Goal: Task Accomplishment & Management: Use online tool/utility

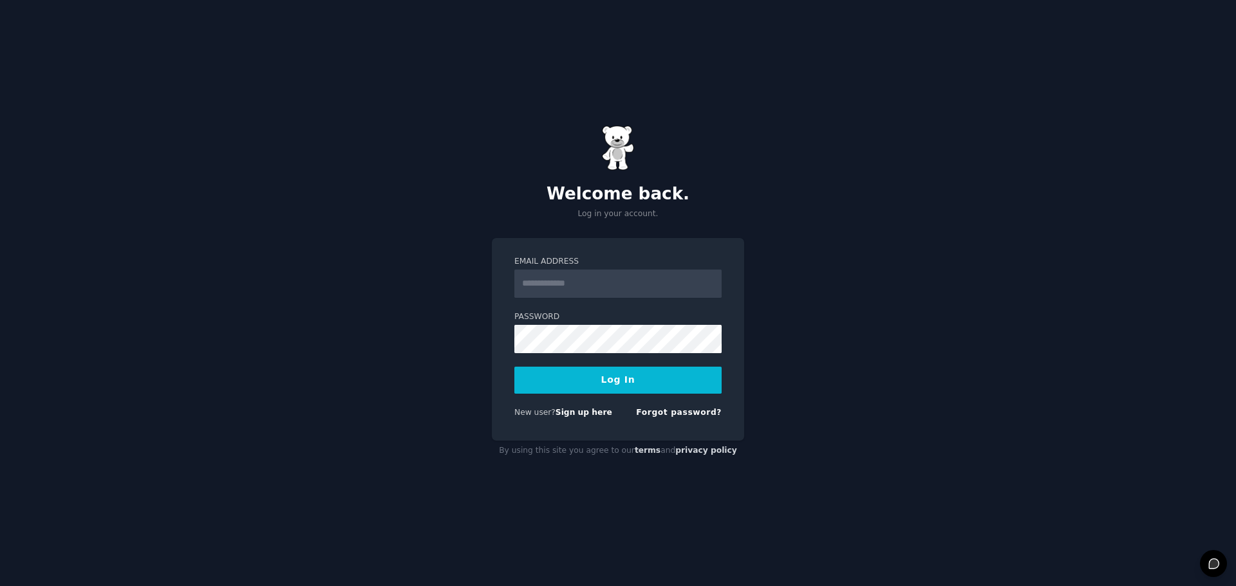
click at [643, 285] on input "Email Address" at bounding box center [617, 284] width 207 height 28
drag, startPoint x: 1012, startPoint y: 287, endPoint x: 894, endPoint y: 290, distance: 118.5
click at [1009, 287] on div "Welcome back. Log in your account. Email Address Password Log In New user? Sign…" at bounding box center [618, 293] width 1236 height 586
click at [647, 290] on input "Email Address" at bounding box center [617, 284] width 207 height 28
type input "**********"
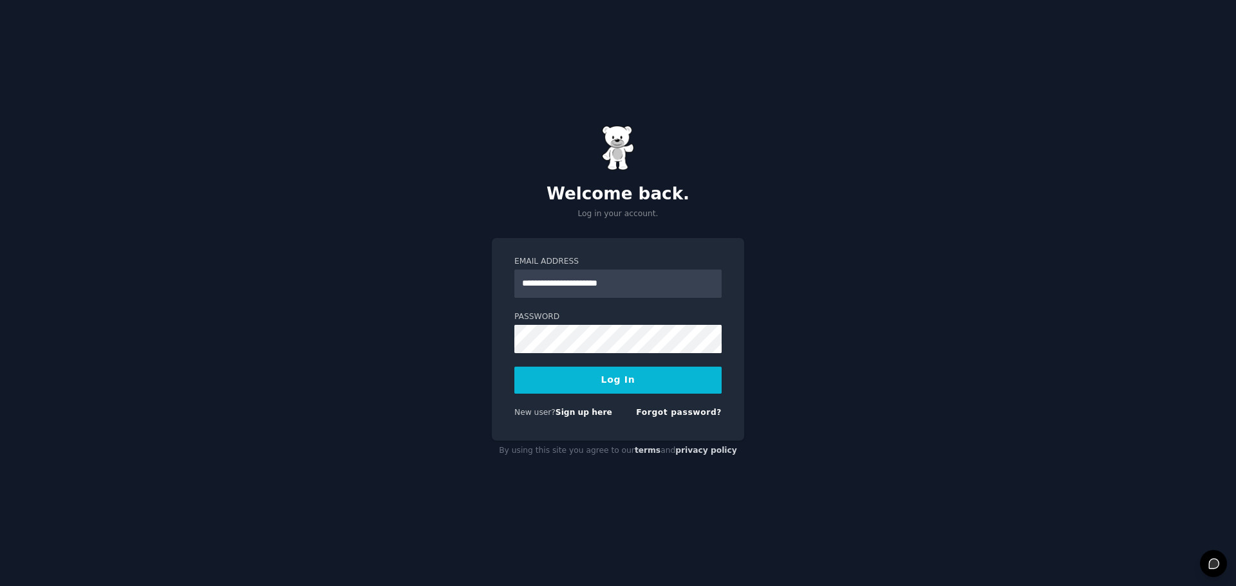
click at [604, 389] on button "Log In" at bounding box center [617, 380] width 207 height 27
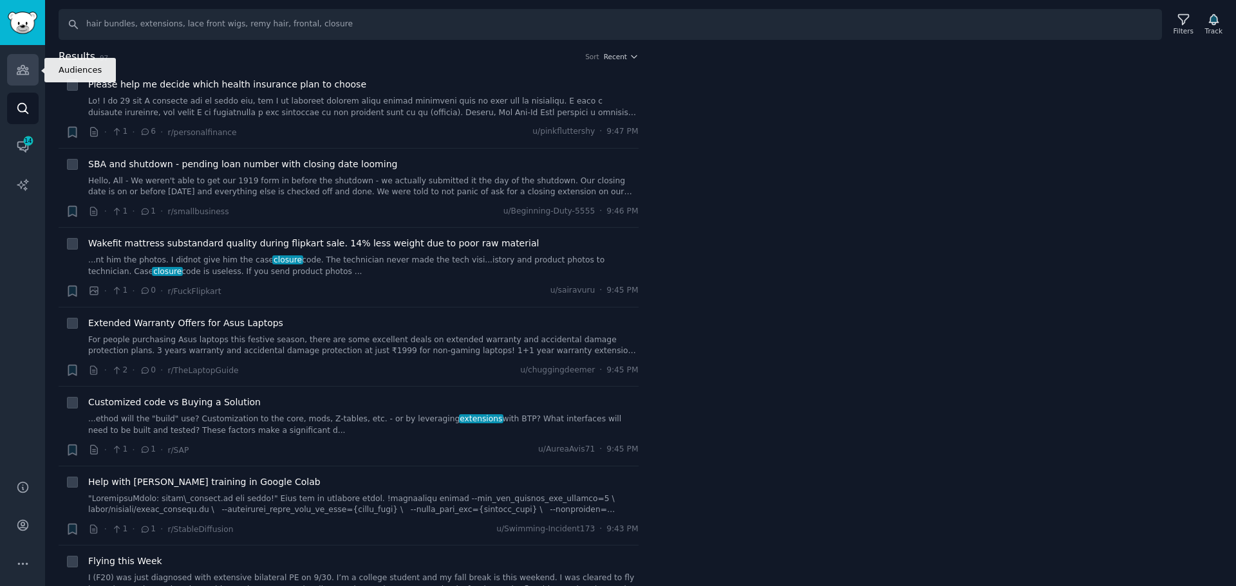
click at [33, 74] on link "Audiences" at bounding box center [23, 70] width 32 height 32
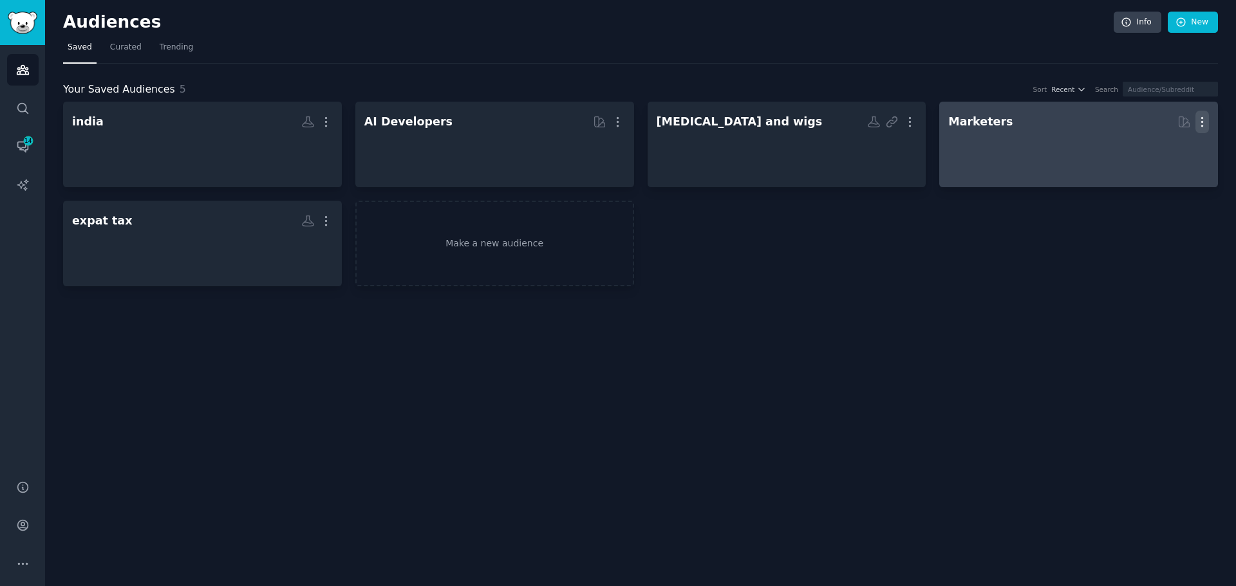
click at [1203, 125] on icon "button" at bounding box center [1202, 122] width 1 height 9
click at [1172, 144] on p "Delete" at bounding box center [1167, 149] width 30 height 14
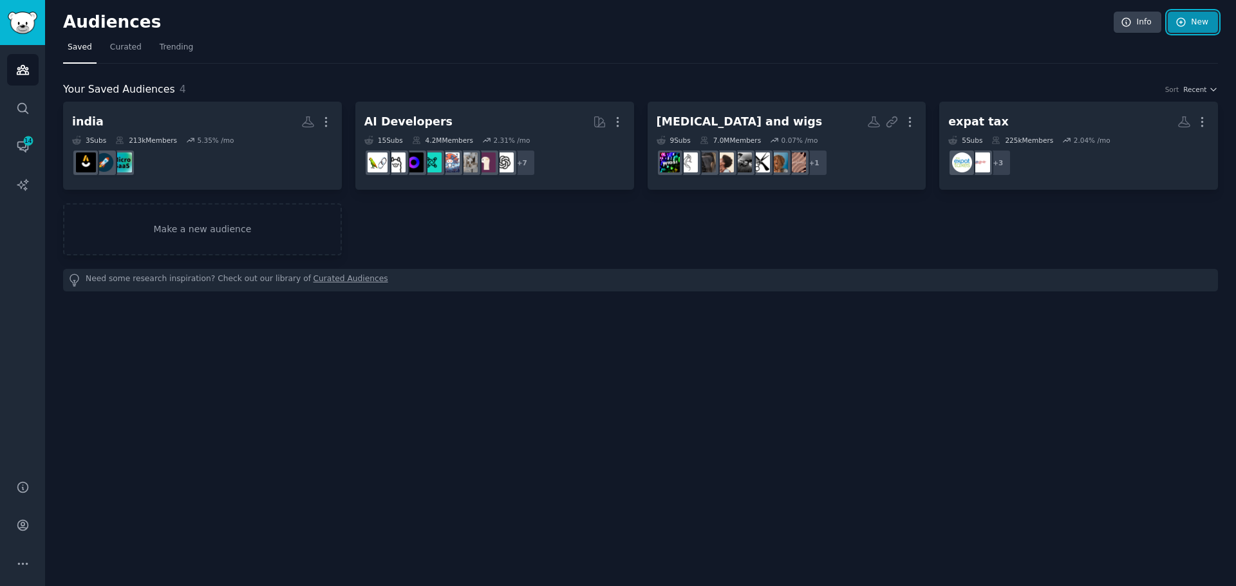
click at [1194, 27] on link "New" at bounding box center [1193, 23] width 50 height 22
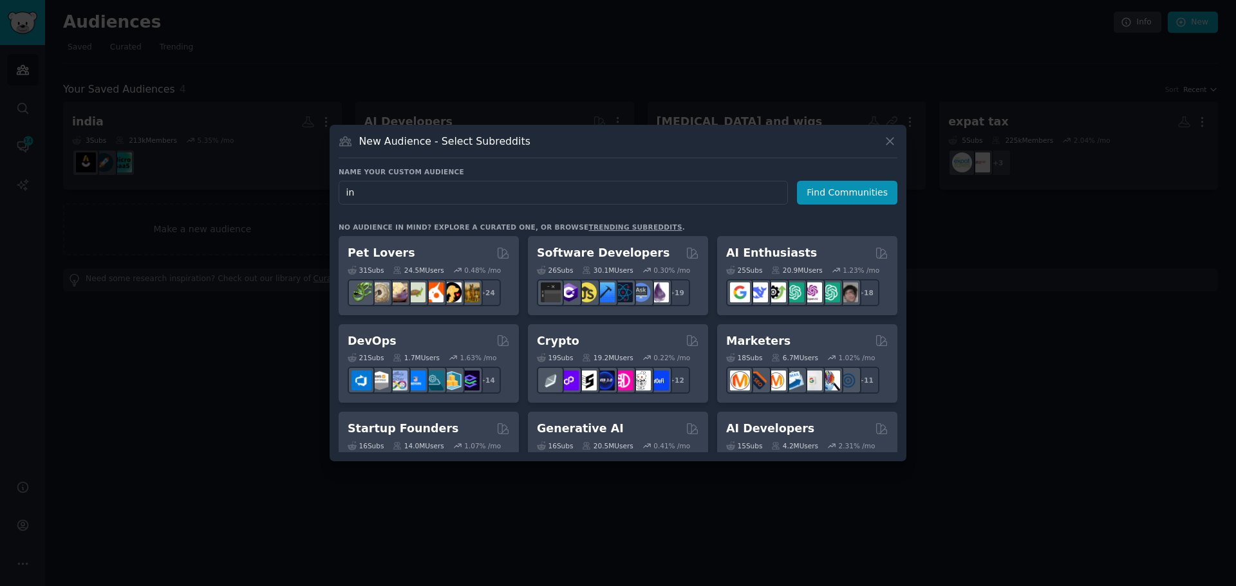
type input "i"
type input "engineering"
click button "Find Communities" at bounding box center [847, 193] width 100 height 24
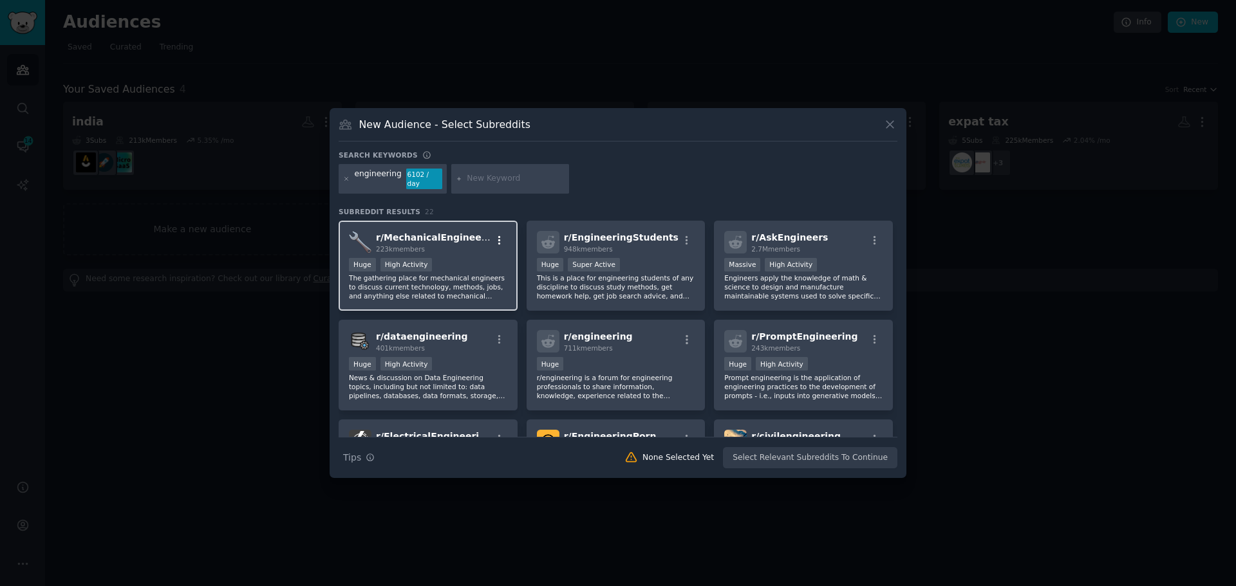
click at [494, 235] on icon "button" at bounding box center [500, 241] width 12 height 12
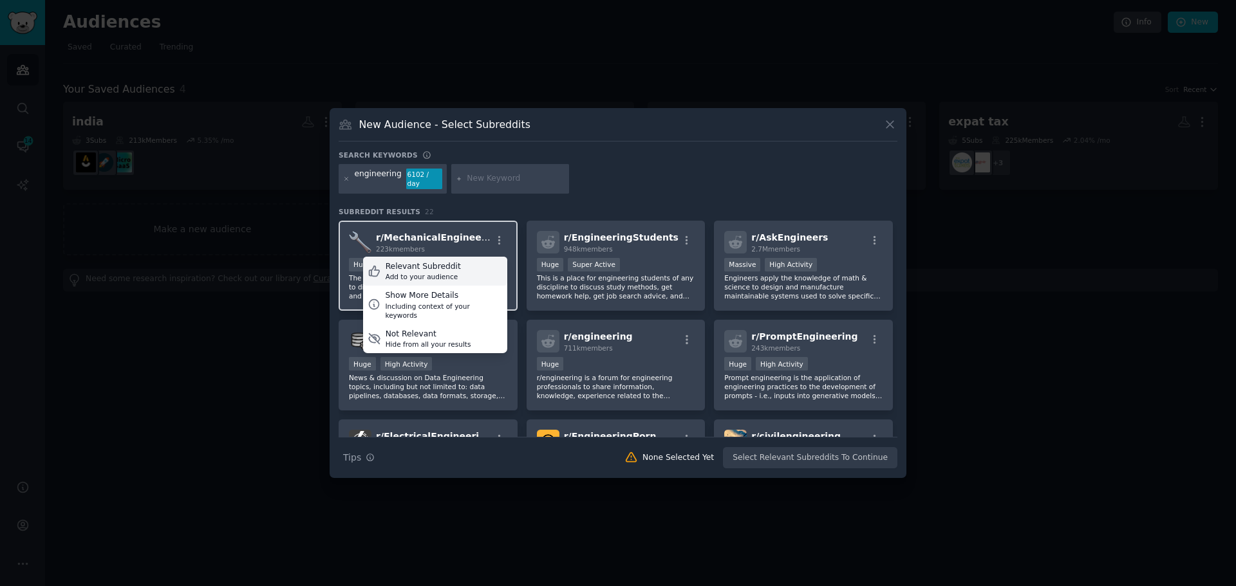
click at [449, 266] on div "Relevant Subreddit" at bounding box center [423, 267] width 75 height 12
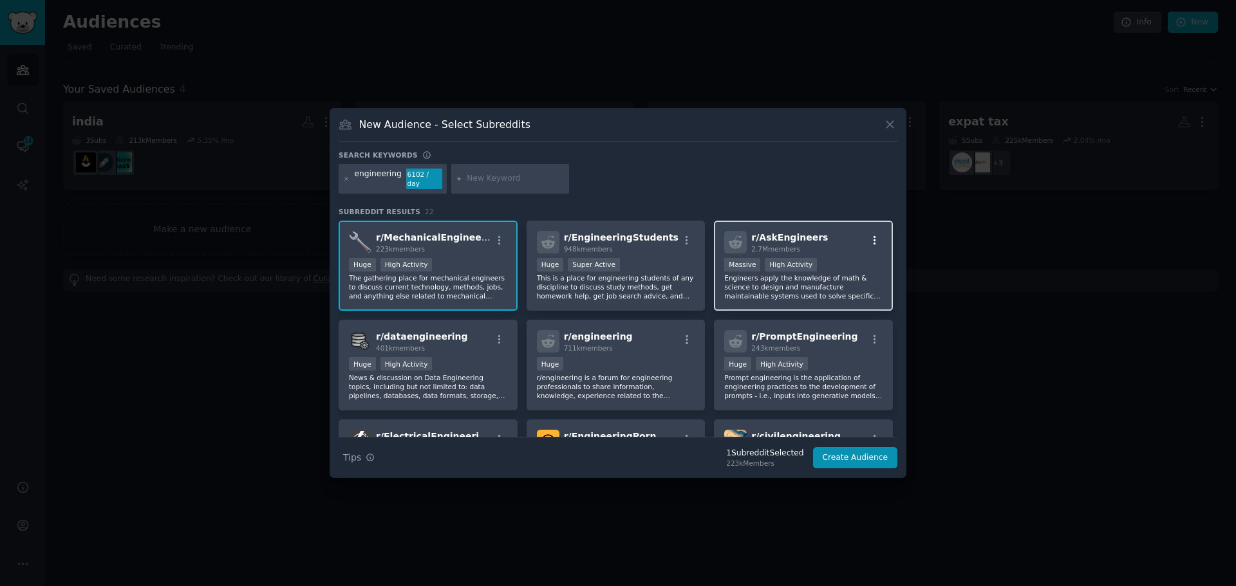
click at [874, 236] on icon "button" at bounding box center [875, 240] width 3 height 9
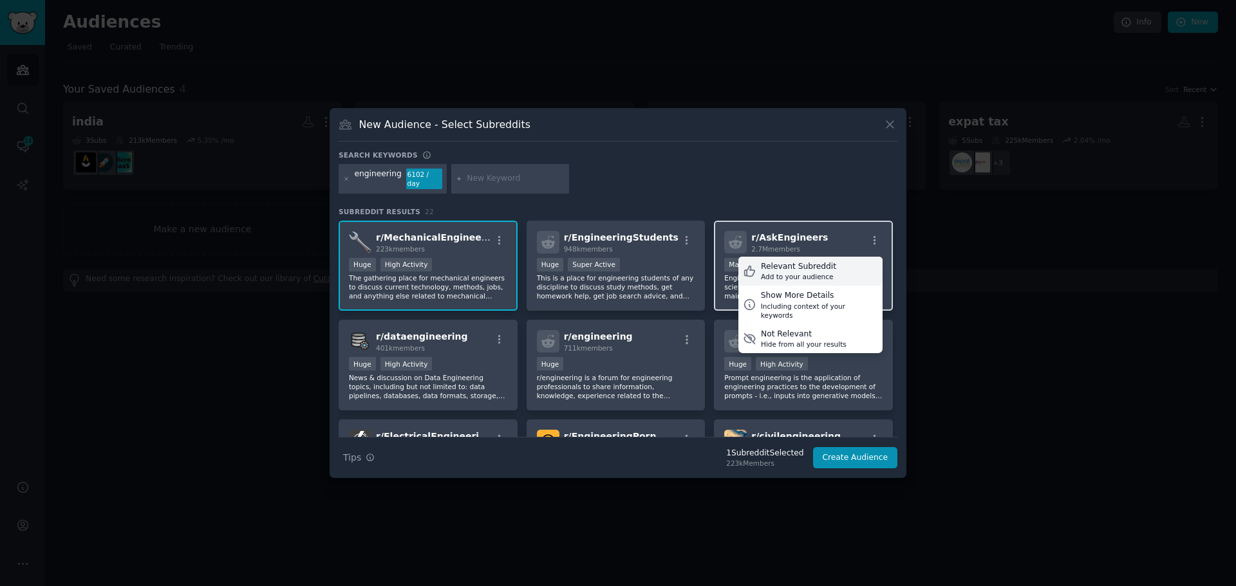
click at [823, 266] on div "Relevant Subreddit" at bounding box center [798, 267] width 75 height 12
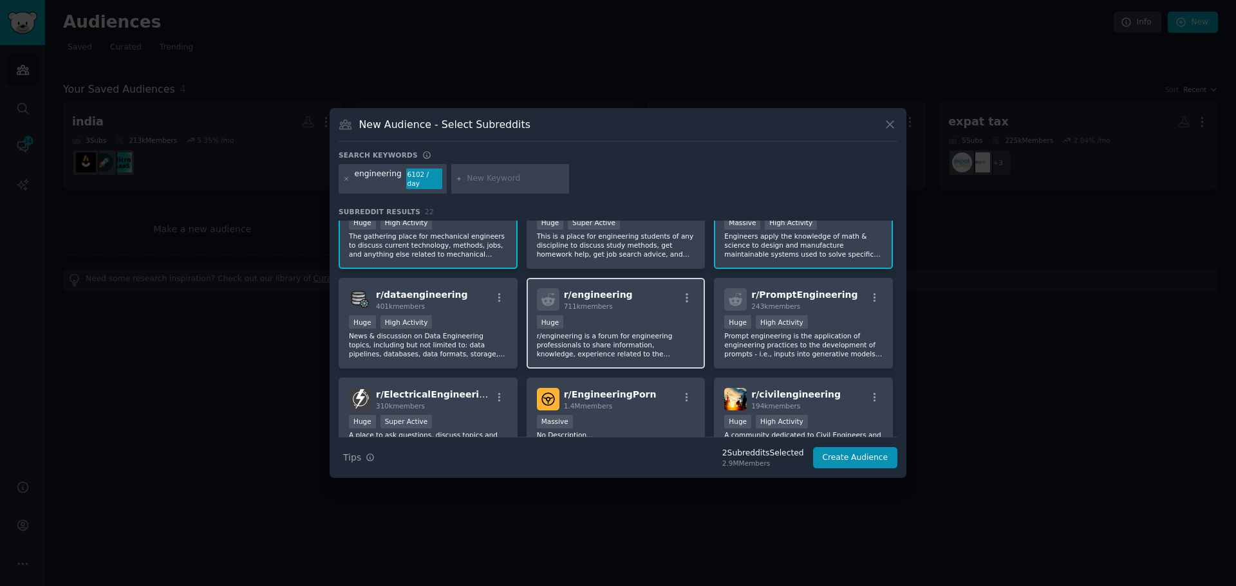
scroll to position [64, 0]
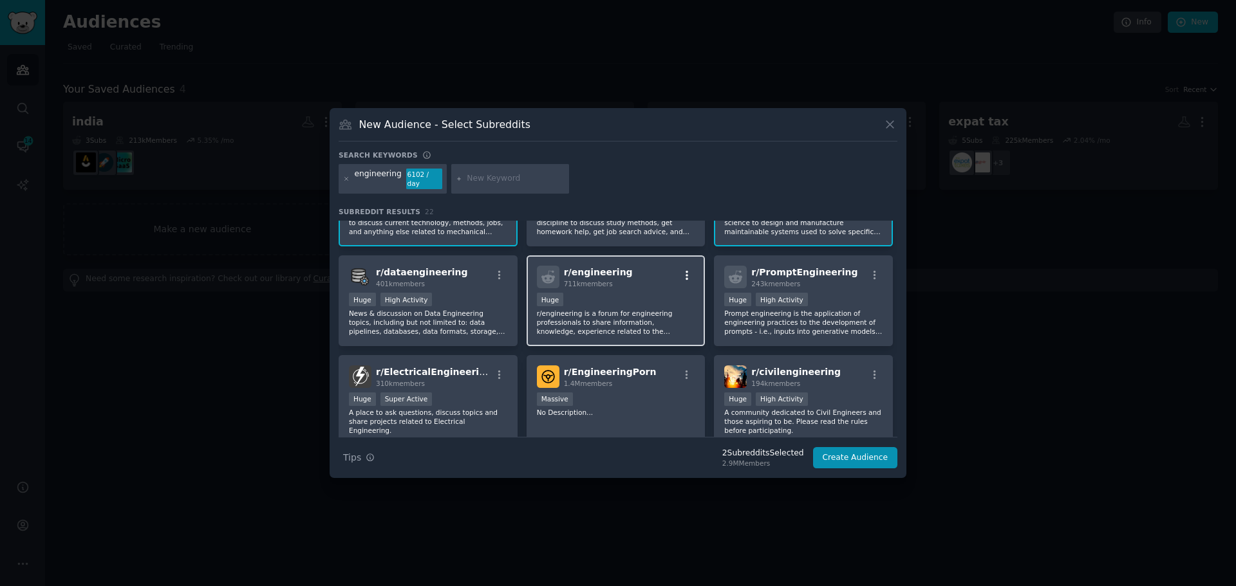
click at [683, 276] on icon "button" at bounding box center [687, 276] width 12 height 12
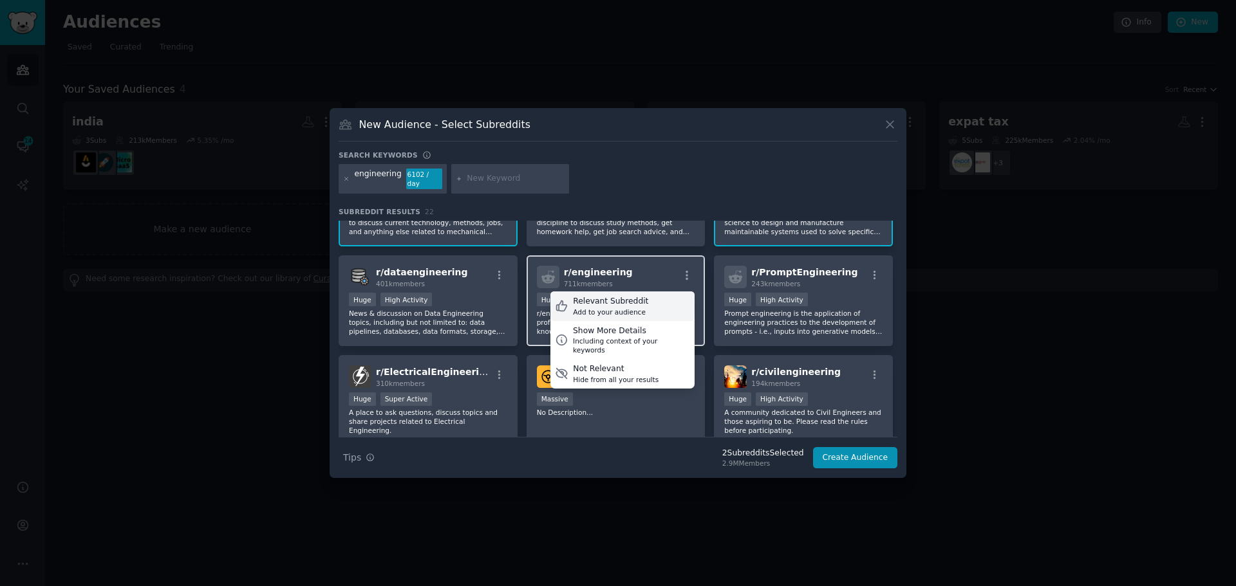
click at [650, 305] on div "Relevant Subreddit Add to your audience" at bounding box center [622, 307] width 144 height 30
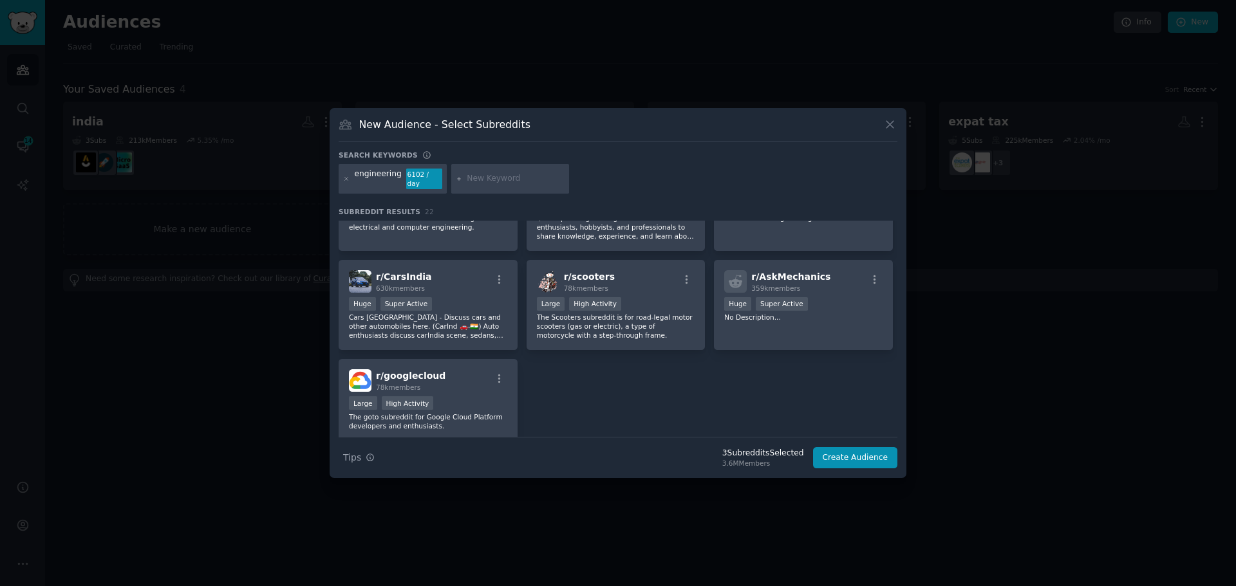
scroll to position [579, 0]
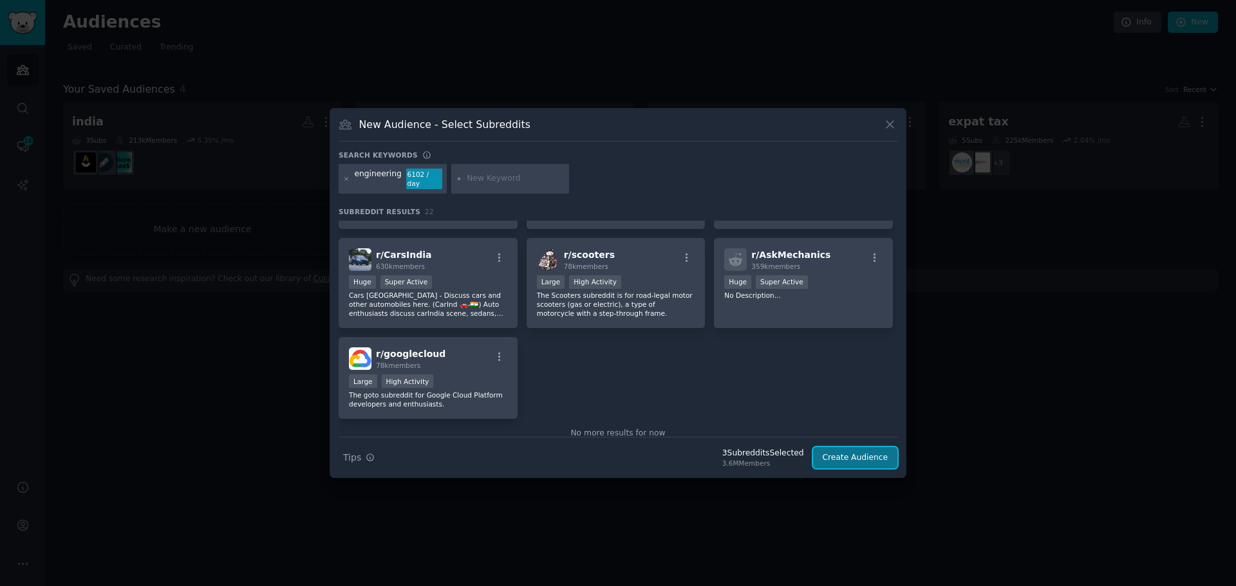
click at [845, 452] on button "Create Audience" at bounding box center [855, 458] width 85 height 22
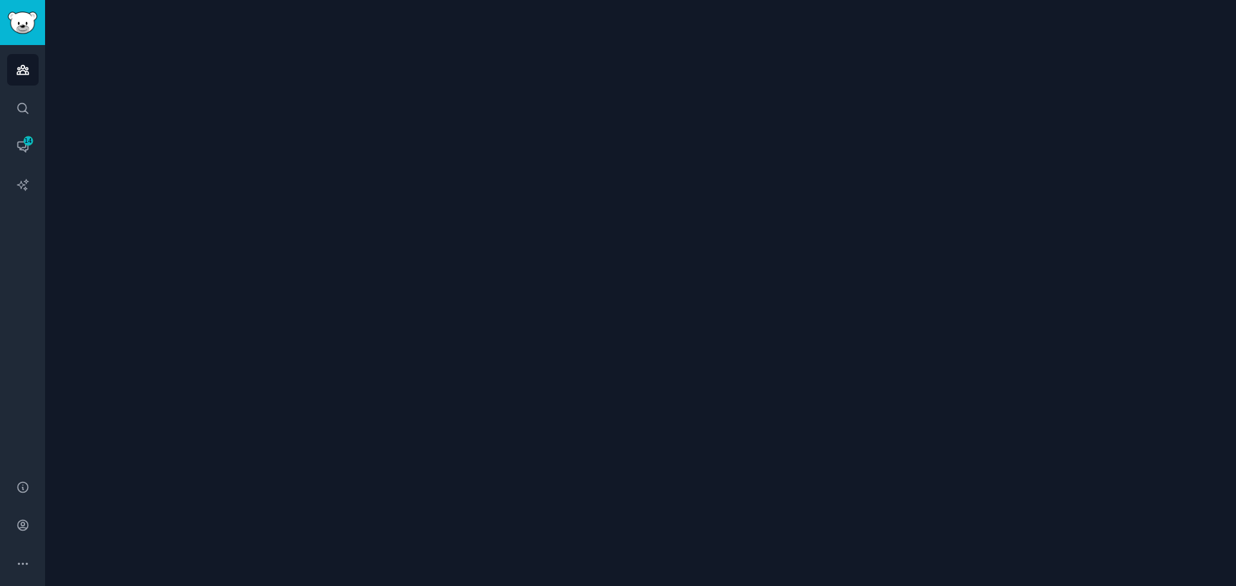
click at [858, 456] on div at bounding box center [640, 293] width 1191 height 586
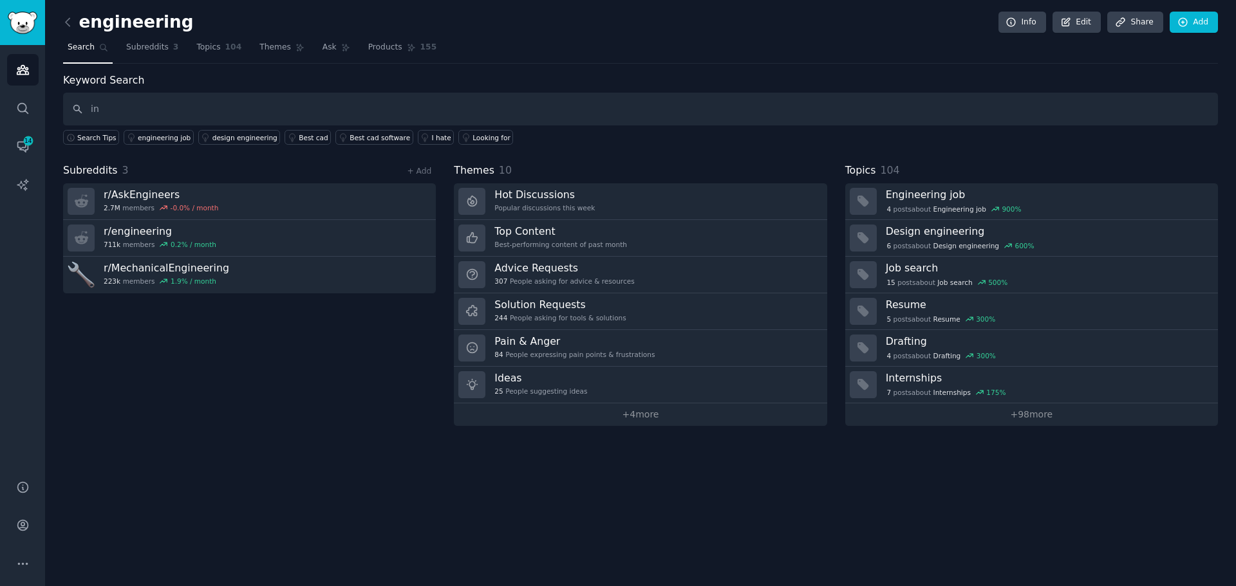
type input "i"
click at [28, 146] on icon "Sidebar" at bounding box center [29, 141] width 12 height 12
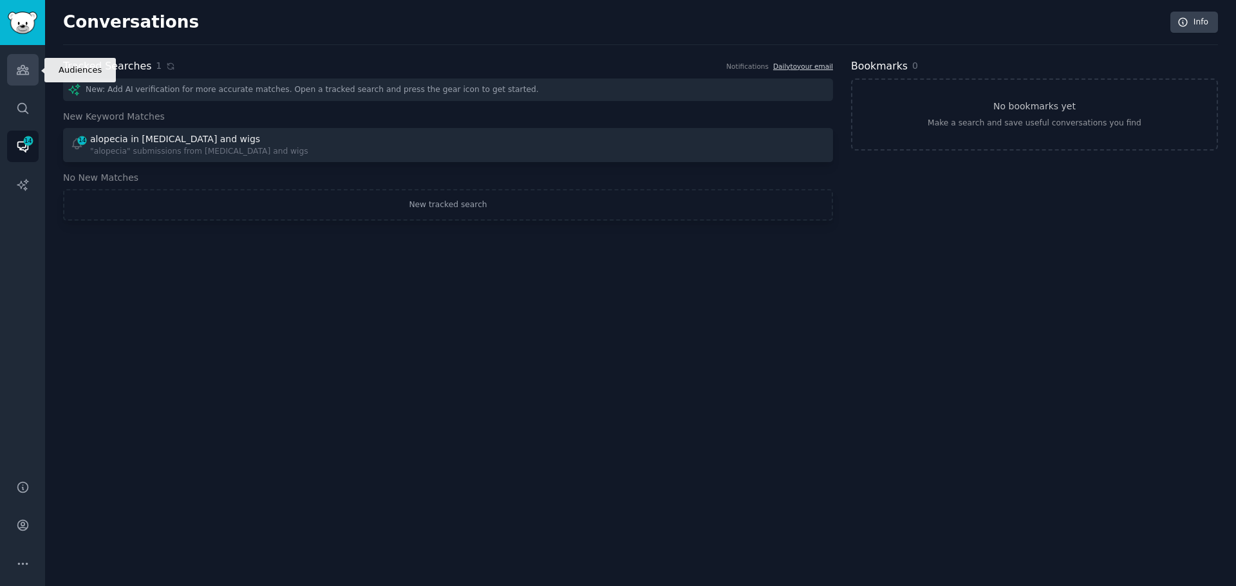
click at [22, 82] on link "Audiences" at bounding box center [23, 70] width 32 height 32
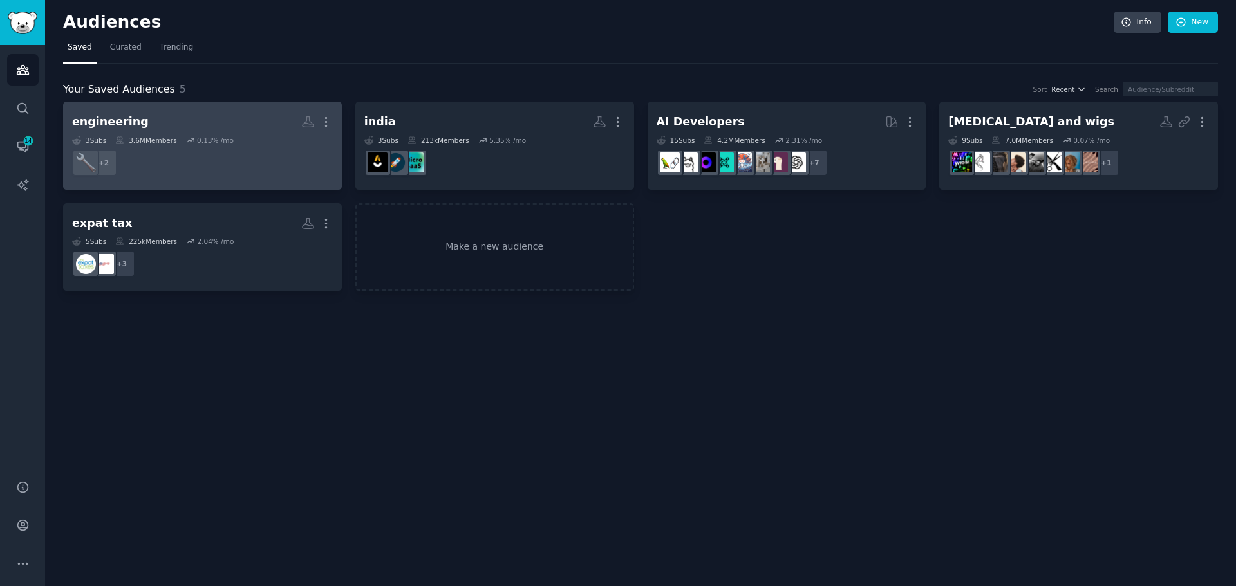
click at [187, 142] on icon at bounding box center [190, 140] width 9 height 9
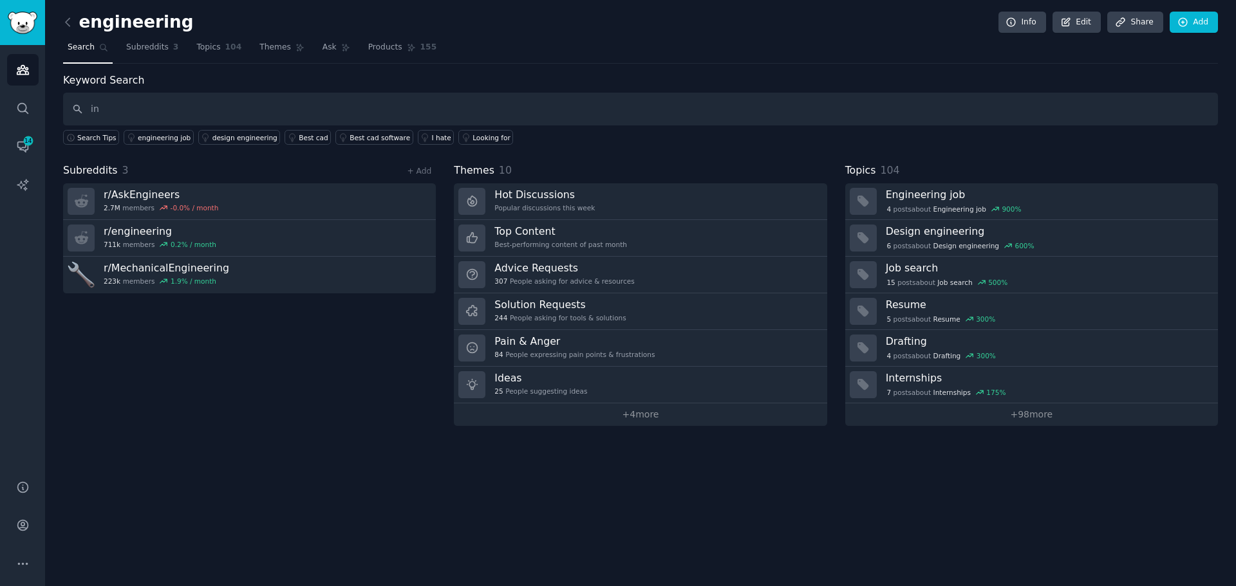
type input "i"
click at [145, 52] on span "Subreddits" at bounding box center [147, 48] width 42 height 12
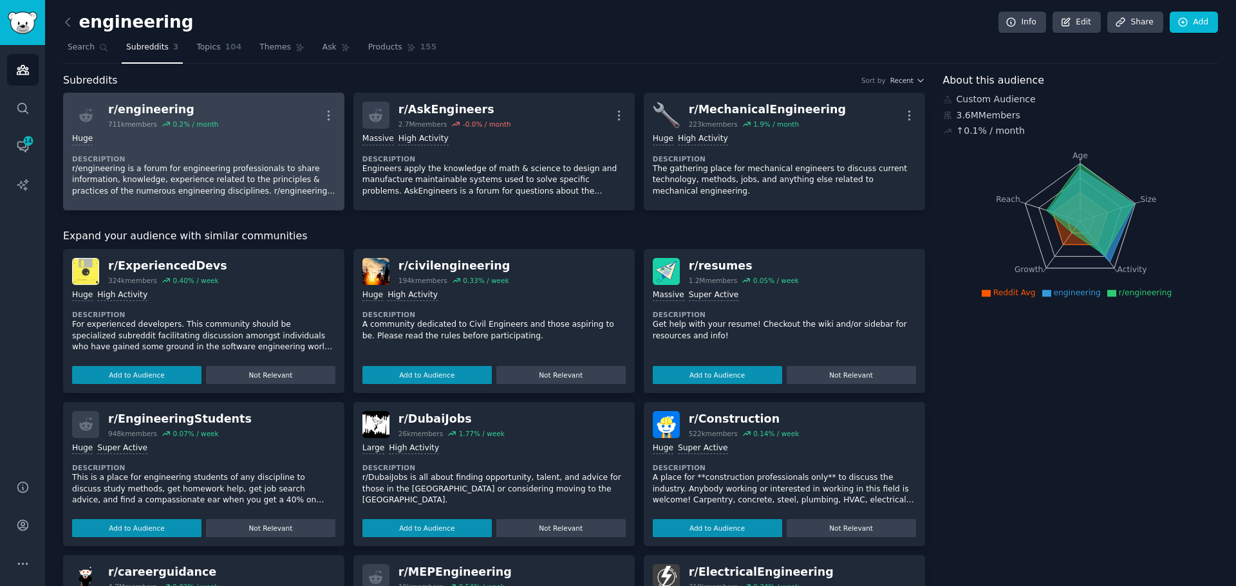
click at [199, 139] on div "Huge" at bounding box center [203, 139] width 263 height 12
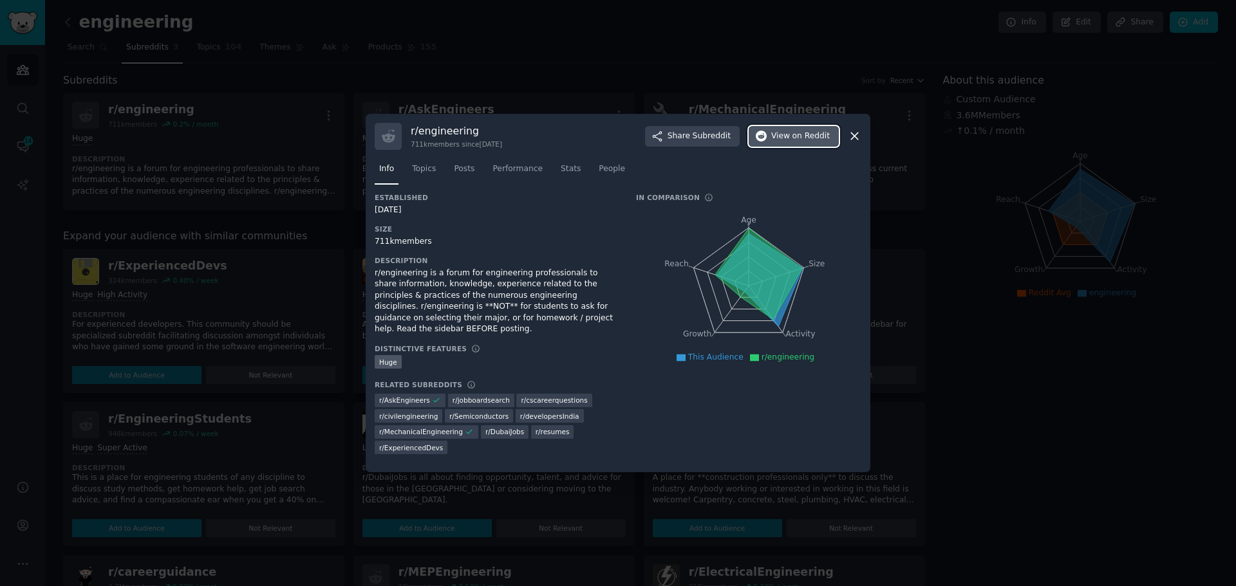
click at [817, 142] on span "on Reddit" at bounding box center [810, 137] width 37 height 12
click at [859, 143] on icon at bounding box center [855, 136] width 14 height 14
drag, startPoint x: 857, startPoint y: 142, endPoint x: 845, endPoint y: 138, distance: 12.8
click at [857, 142] on icon at bounding box center [855, 136] width 14 height 14
click at [857, 140] on icon at bounding box center [855, 136] width 14 height 14
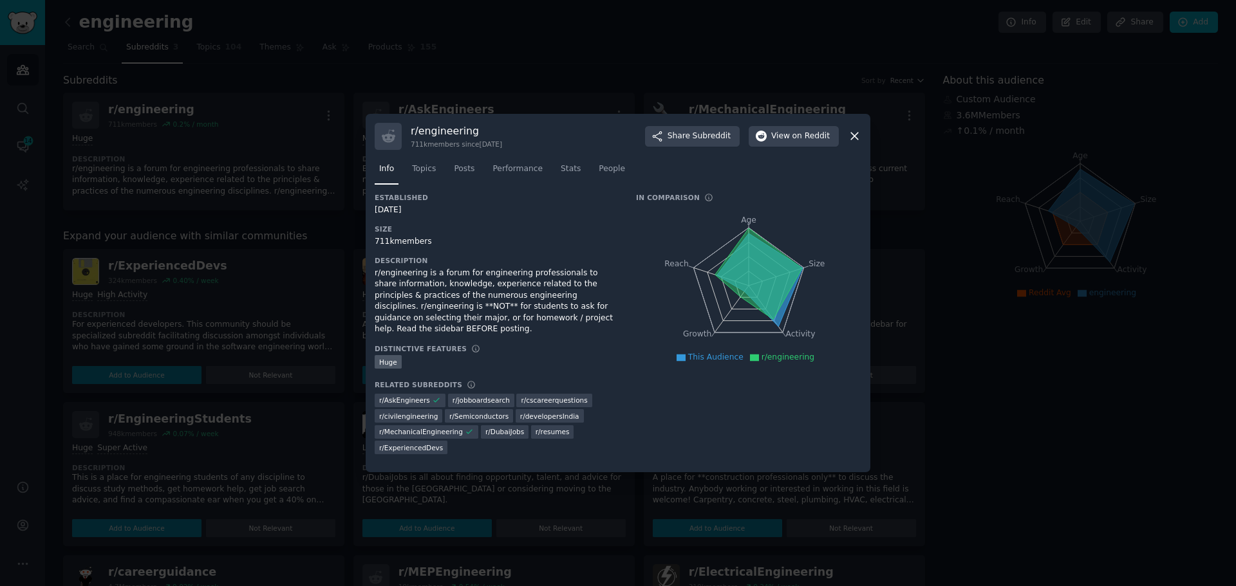
click at [861, 140] on div "r/ engineering 711k members since 03/31/2008 Share Subreddit View on Reddit Inf…" at bounding box center [618, 293] width 505 height 359
click at [857, 142] on icon at bounding box center [855, 136] width 14 height 14
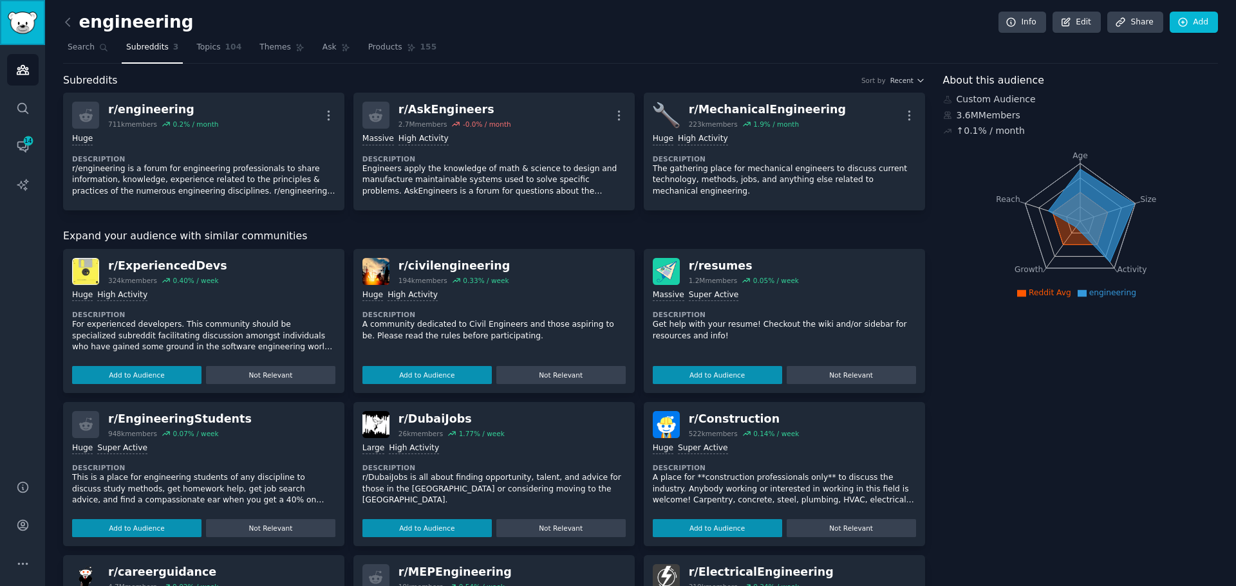
click at [32, 10] on link "Sidebar" at bounding box center [22, 22] width 45 height 45
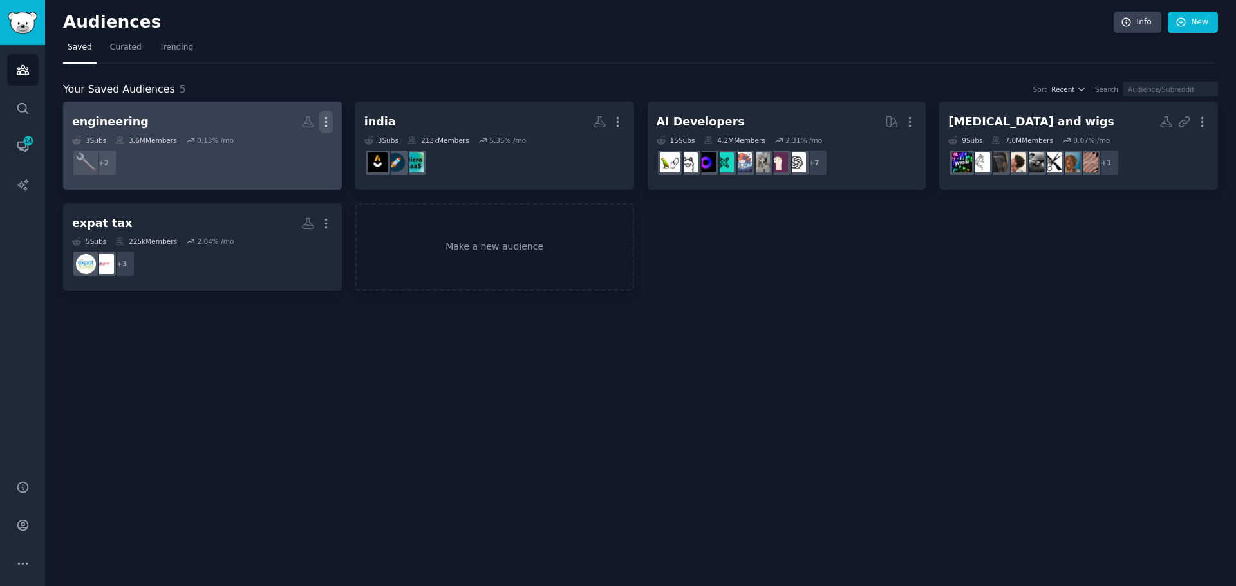
click at [327, 122] on icon "button" at bounding box center [326, 122] width 14 height 14
click at [294, 152] on p "Delete" at bounding box center [291, 149] width 30 height 14
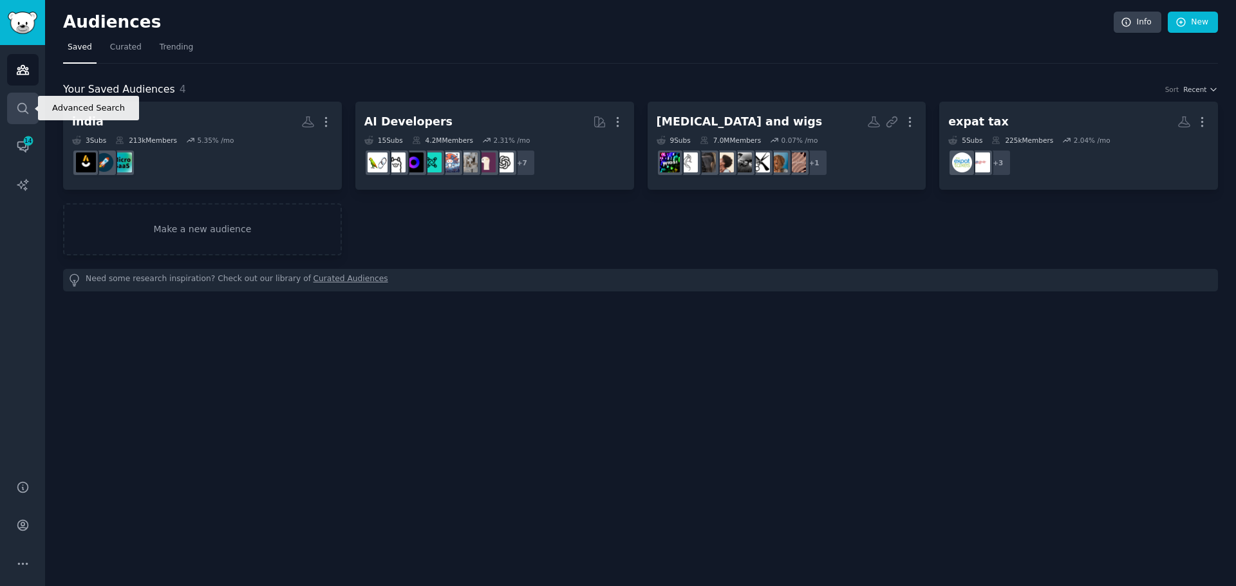
click at [24, 108] on icon "Sidebar" at bounding box center [23, 109] width 14 height 14
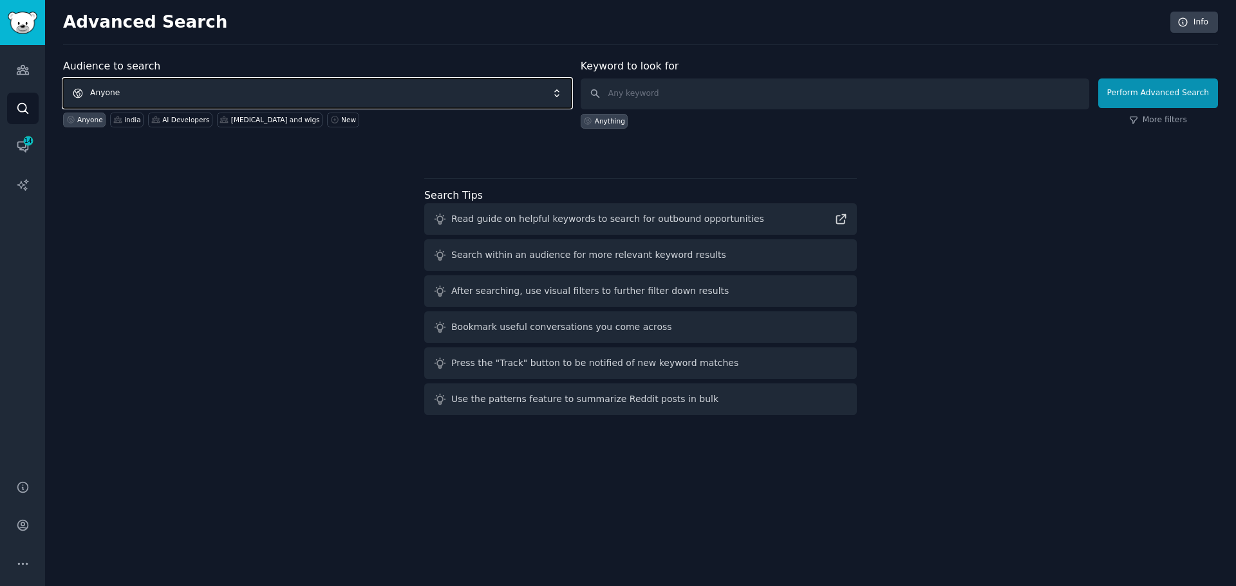
click at [184, 84] on span "Anyone" at bounding box center [317, 94] width 509 height 30
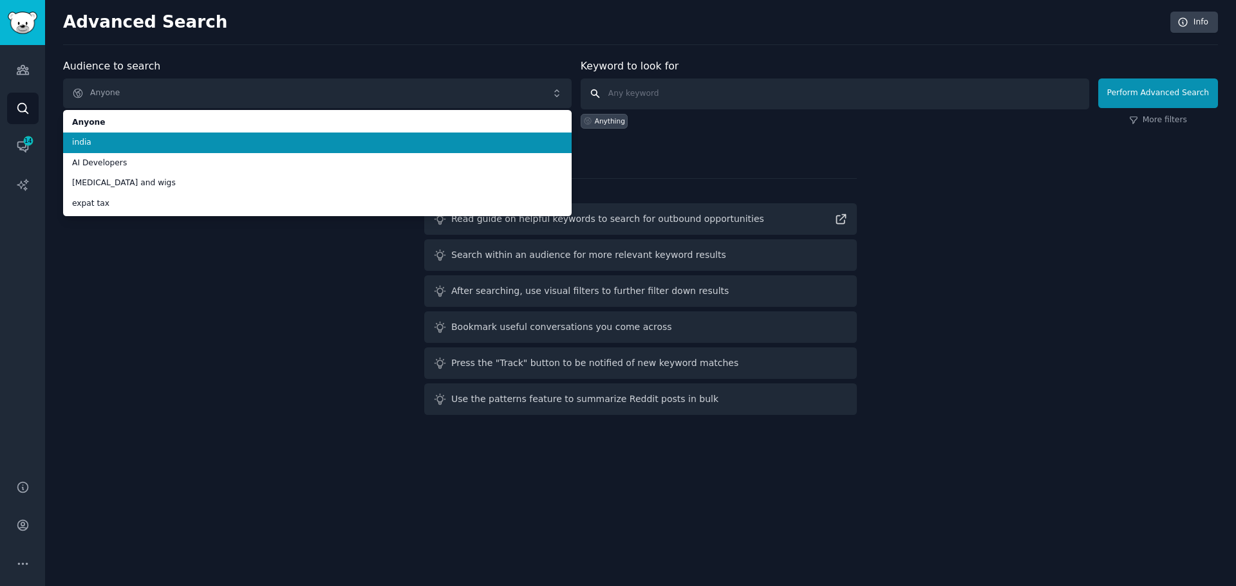
click at [695, 86] on input "text" at bounding box center [835, 94] width 509 height 31
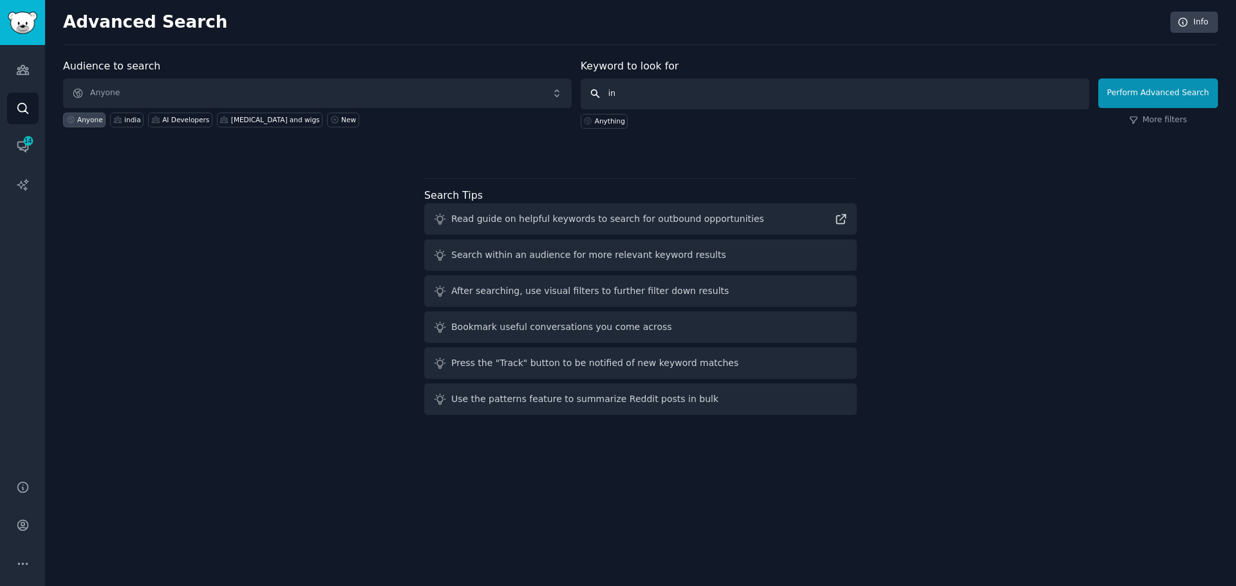
type input "i"
type input "thermal oxidizers"
click at [1159, 87] on button "Perform Advanced Search" at bounding box center [1158, 94] width 120 height 30
click at [137, 91] on span "Anyone" at bounding box center [317, 94] width 509 height 30
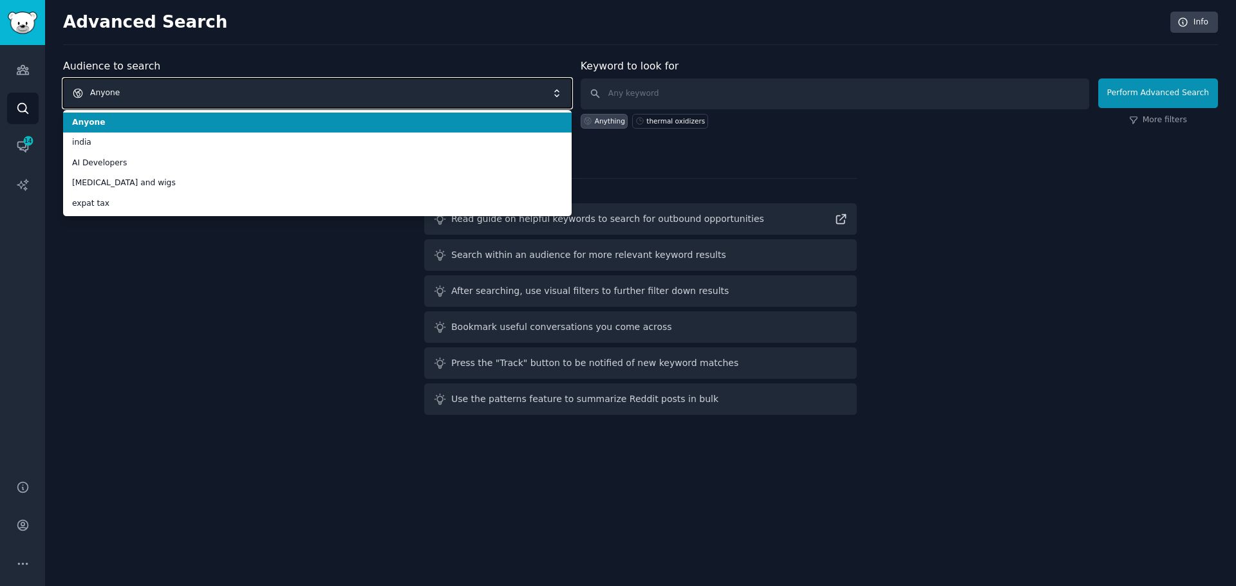
click at [137, 91] on span "Anyone" at bounding box center [317, 94] width 509 height 30
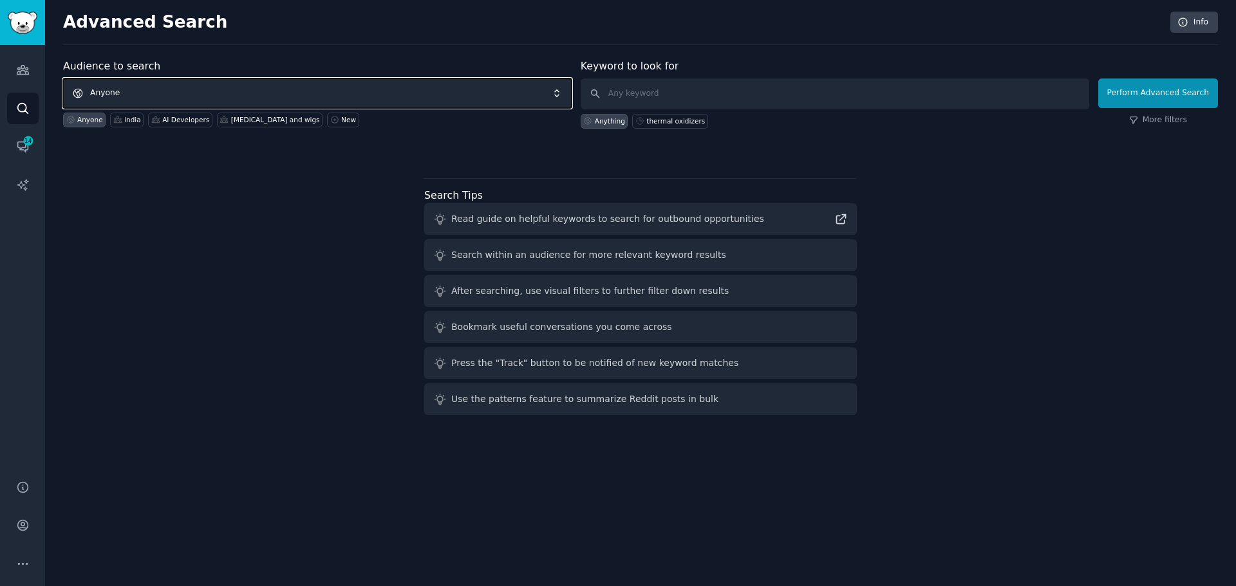
click at [137, 91] on span "Anyone" at bounding box center [317, 94] width 509 height 30
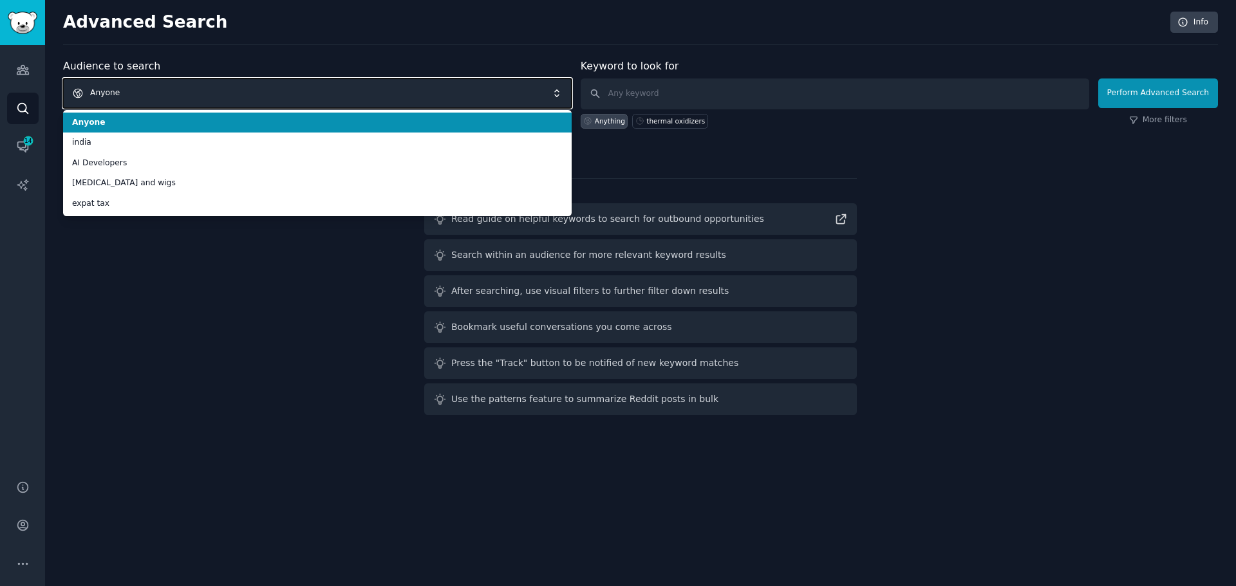
click at [137, 91] on span "Anyone" at bounding box center [317, 94] width 509 height 30
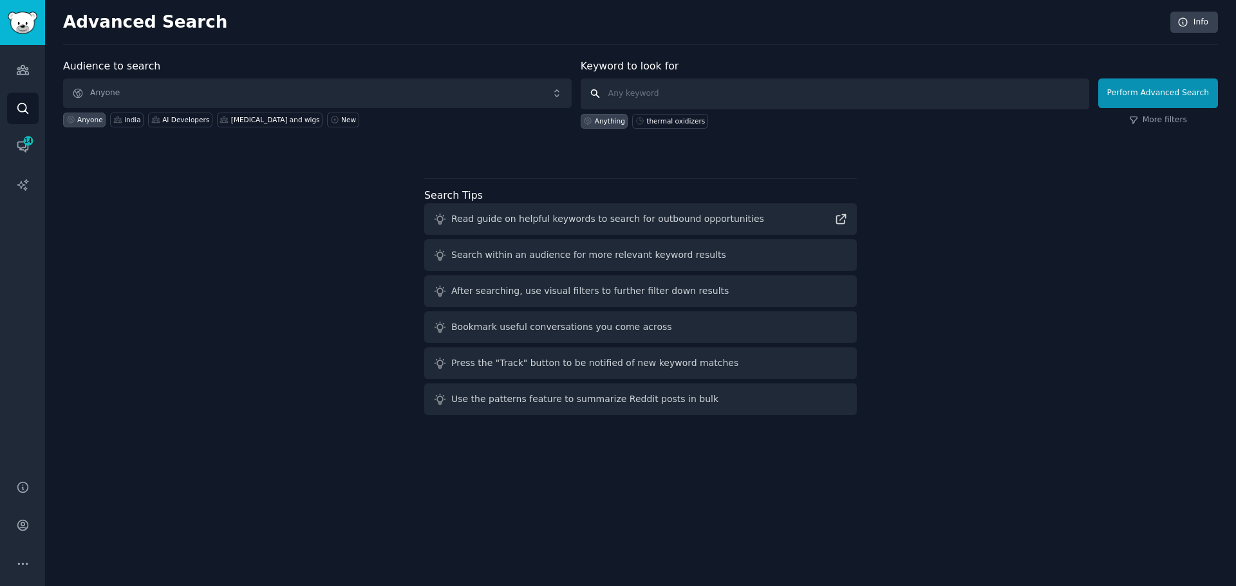
click at [687, 94] on input "text" at bounding box center [835, 94] width 509 height 31
type input "industrial products"
click at [1154, 104] on button "Perform Advanced Search" at bounding box center [1158, 94] width 120 height 30
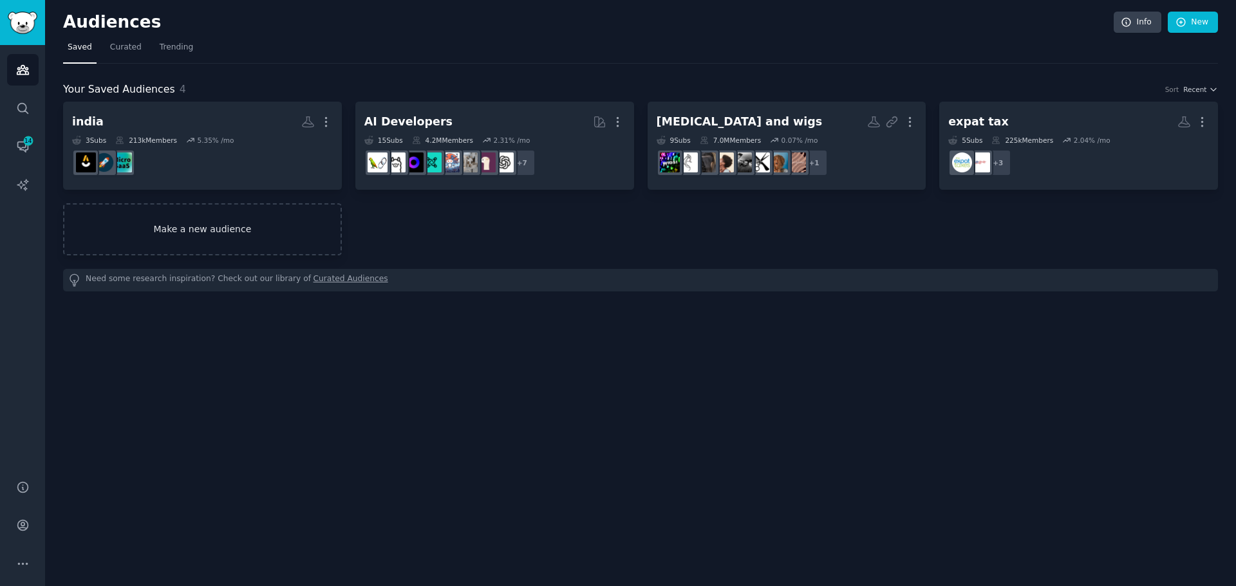
click at [178, 217] on link "Make a new audience" at bounding box center [202, 229] width 279 height 52
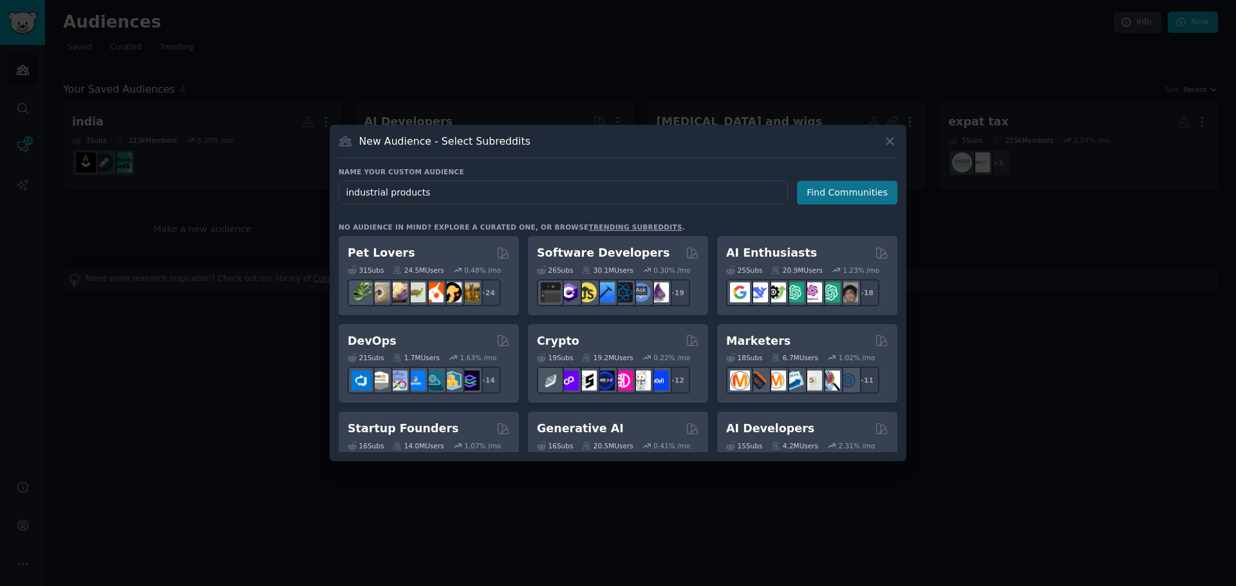
type input "industrial products"
click at [860, 201] on button "Find Communities" at bounding box center [847, 193] width 100 height 24
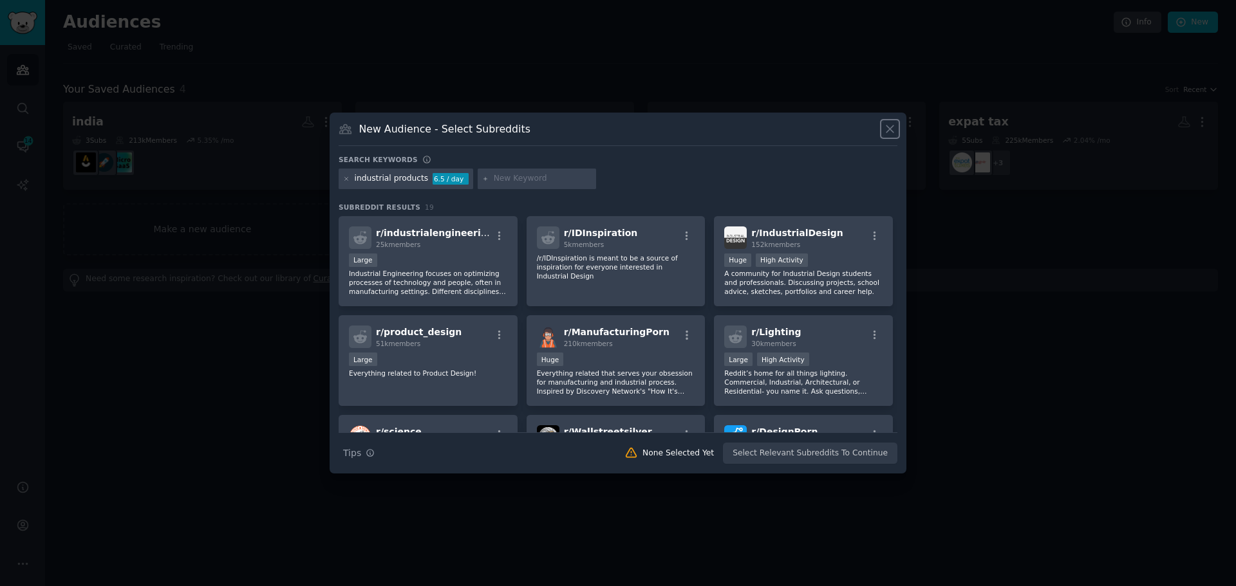
click at [894, 127] on icon at bounding box center [890, 129] width 14 height 14
